Goal: Information Seeking & Learning: Learn about a topic

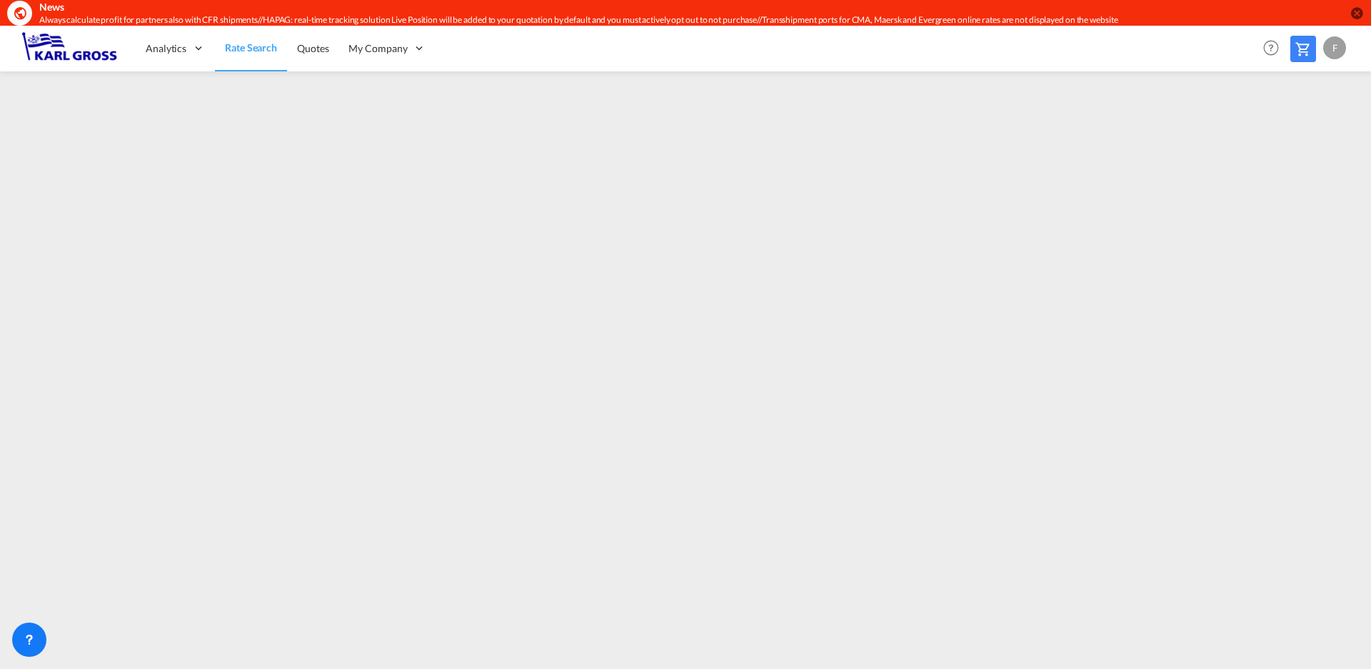
click at [1302, 52] on md-icon at bounding box center [1303, 49] width 17 height 17
click at [254, 45] on span "Rate Search" at bounding box center [250, 48] width 51 height 12
click at [310, 51] on span "Quotes" at bounding box center [312, 48] width 31 height 12
click at [383, 50] on span "My Company" at bounding box center [377, 48] width 59 height 14
click at [397, 51] on span "My Company" at bounding box center [377, 48] width 59 height 14
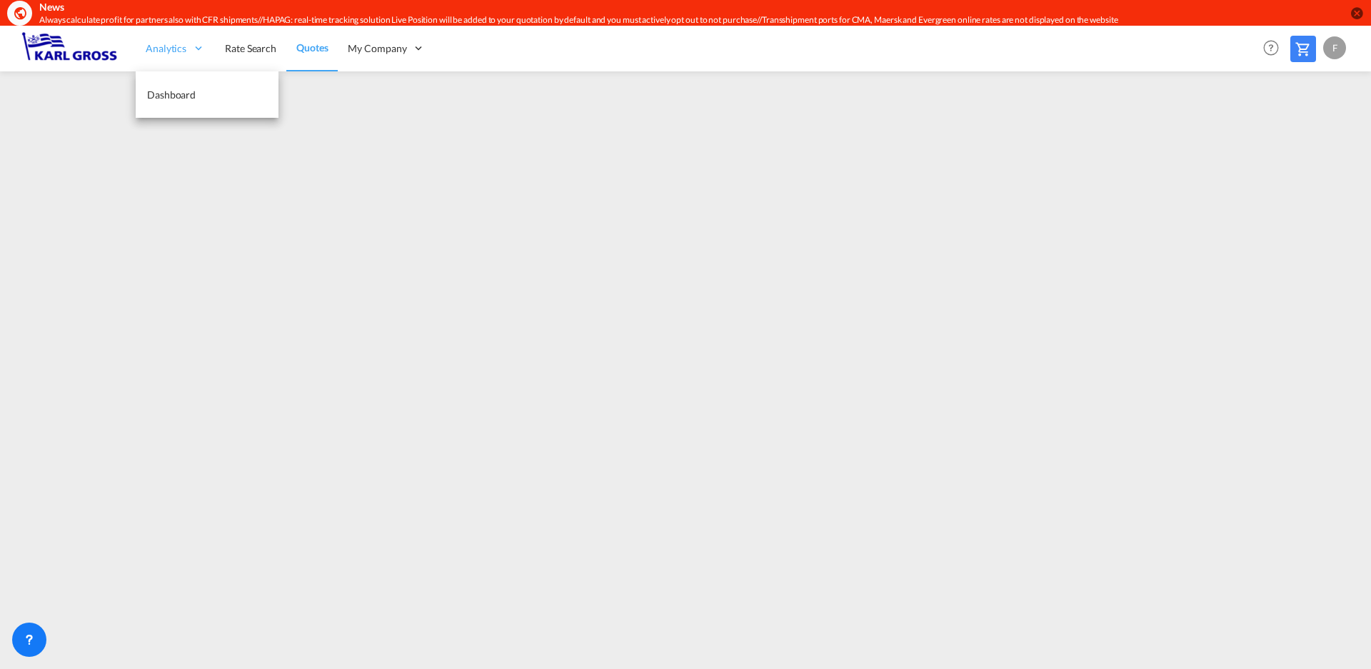
click at [169, 46] on span "Analytics" at bounding box center [166, 48] width 41 height 14
click at [181, 97] on span "Dashboard" at bounding box center [171, 95] width 49 height 12
